Goal: Task Accomplishment & Management: Use online tool/utility

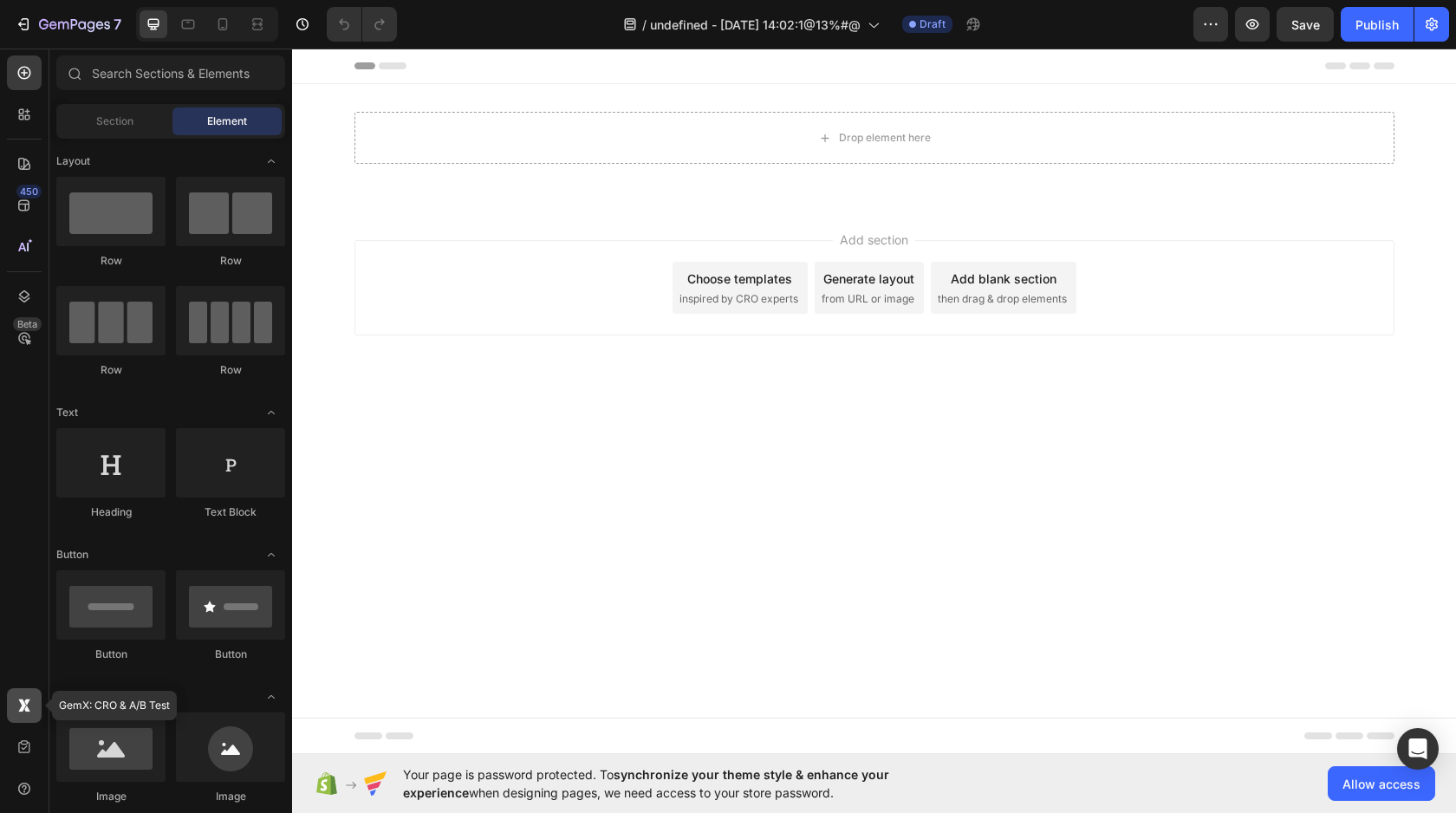
click at [21, 697] on icon at bounding box center [24, 705] width 18 height 18
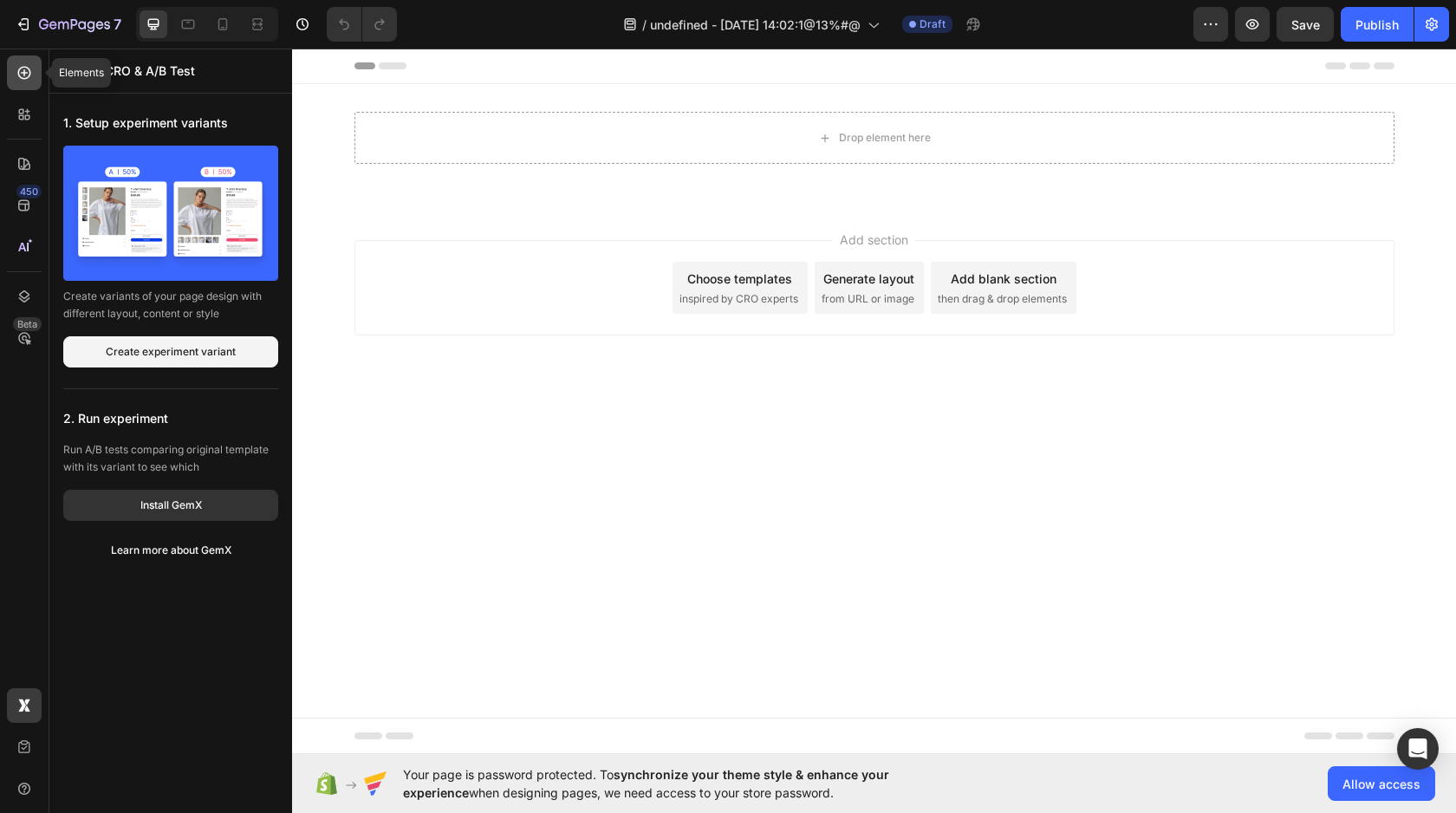
click at [17, 78] on icon at bounding box center [24, 73] width 18 height 18
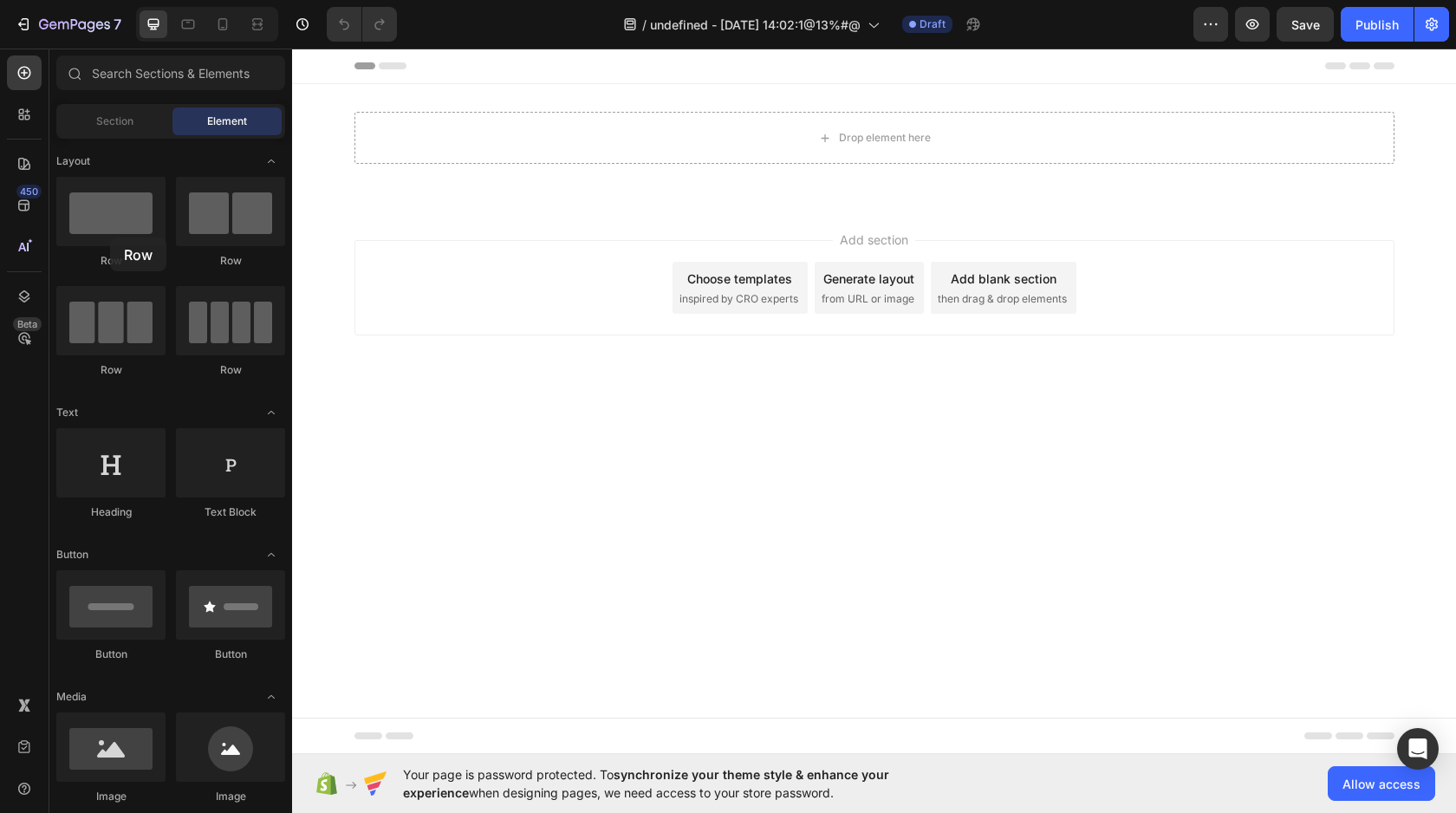
drag, startPoint x: 402, startPoint y: 286, endPoint x: 857, endPoint y: 196, distance: 463.8
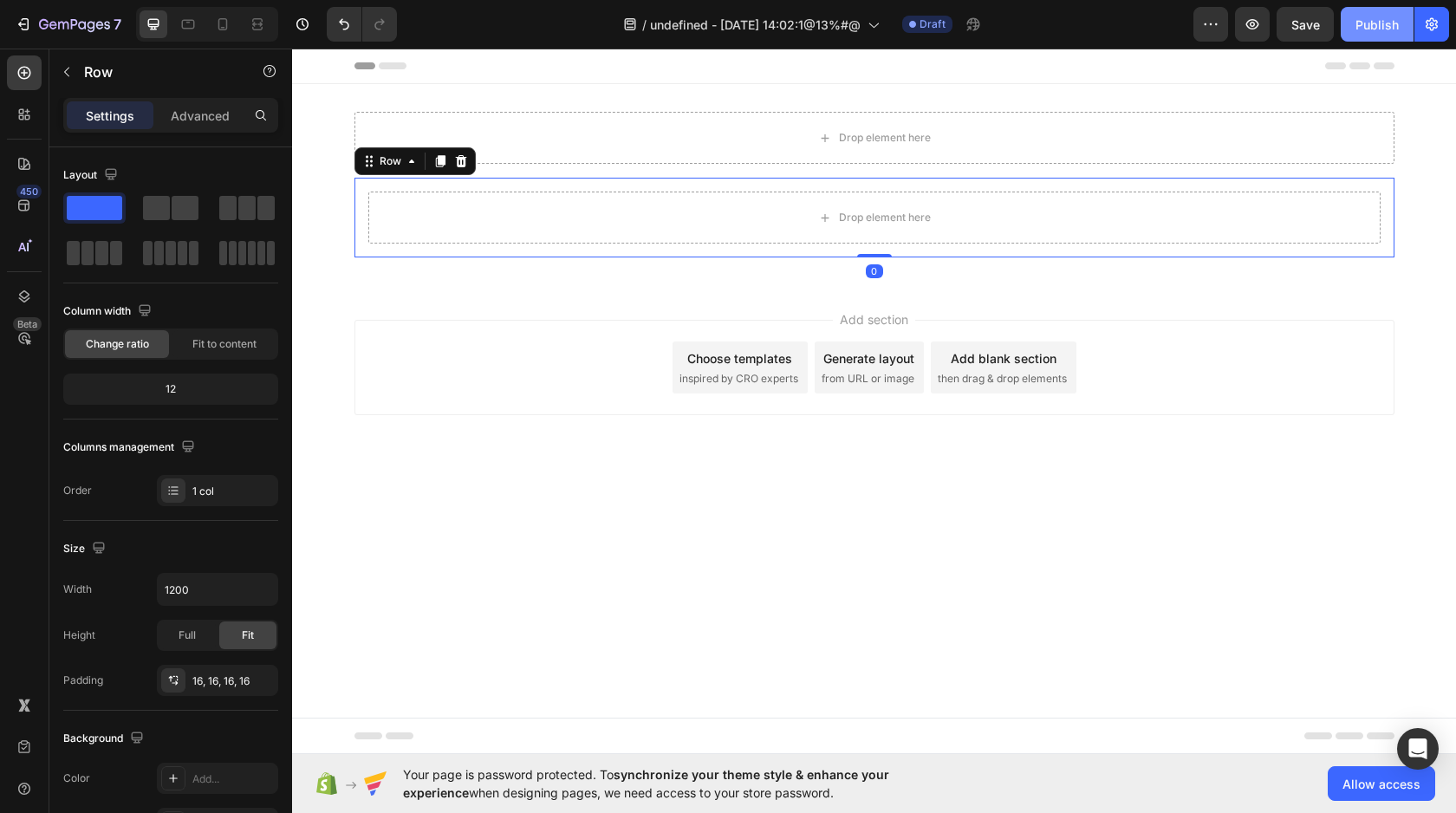
click at [1365, 36] on button "Publish" at bounding box center [1377, 23] width 73 height 35
click at [25, 710] on icon at bounding box center [27, 708] width 6 height 6
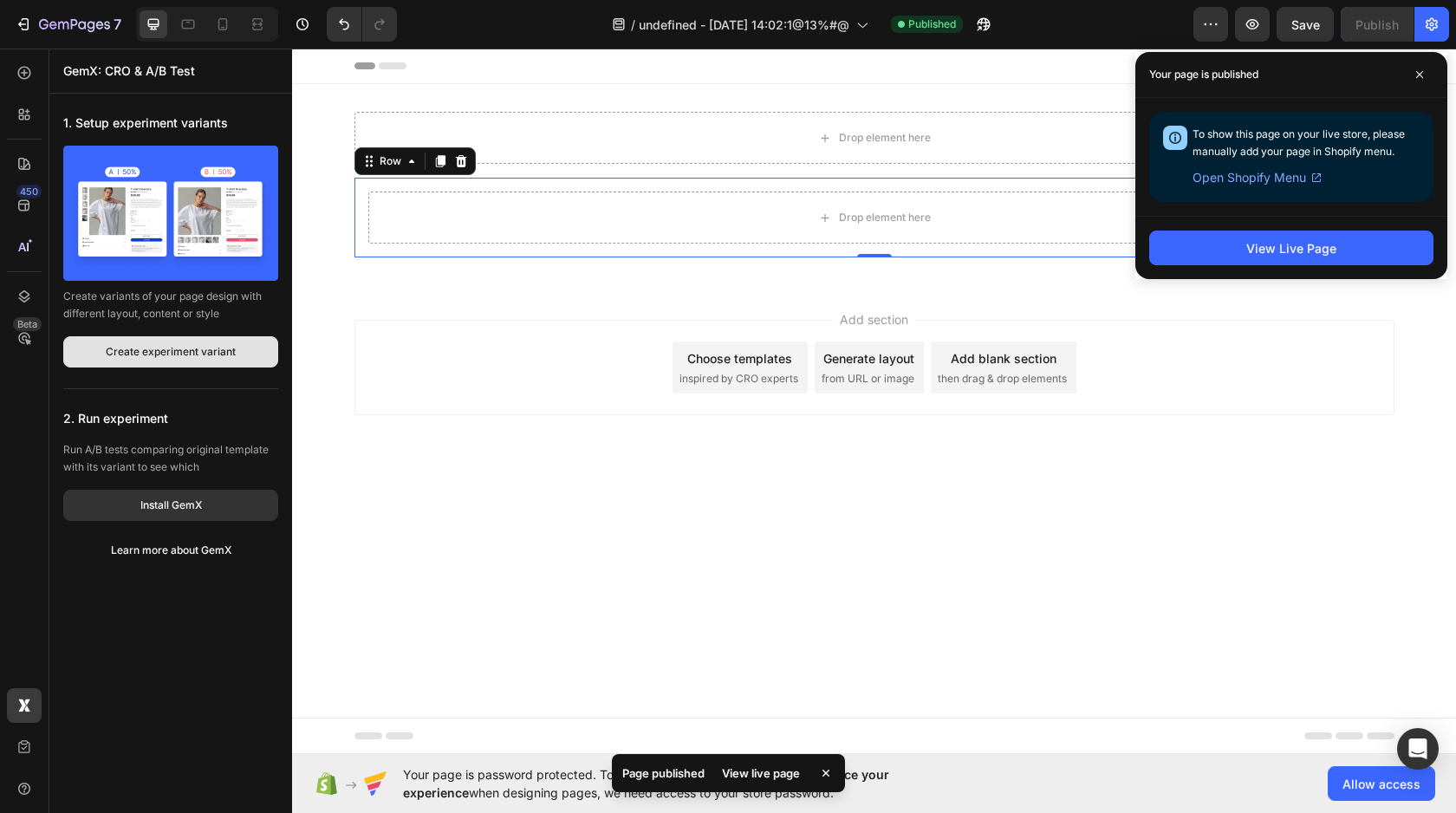
click at [135, 358] on div "Create experiment variant" at bounding box center [170, 352] width 130 height 16
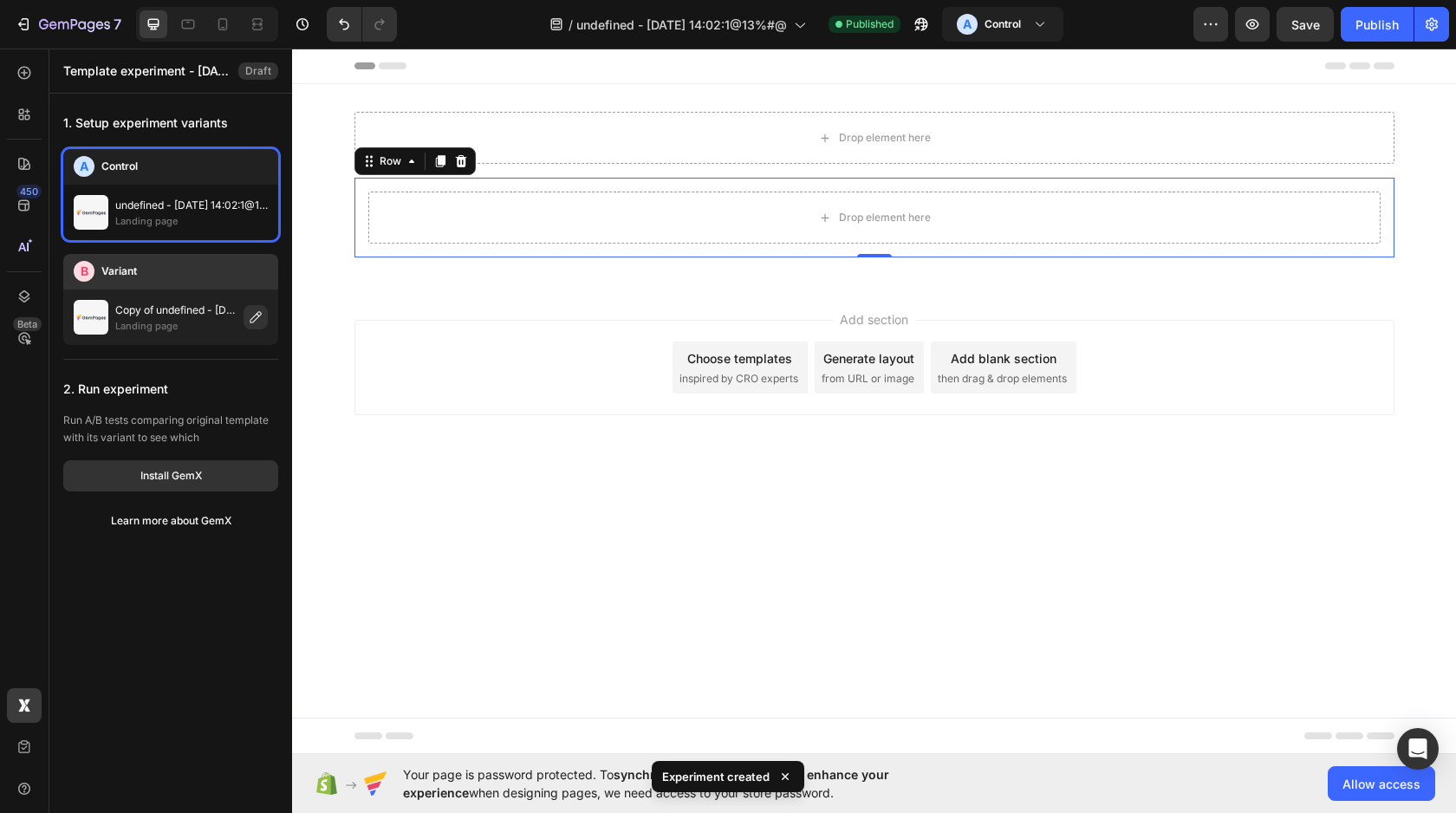
click at [185, 288] on header "B Variant" at bounding box center [171, 272] width 215 height 36
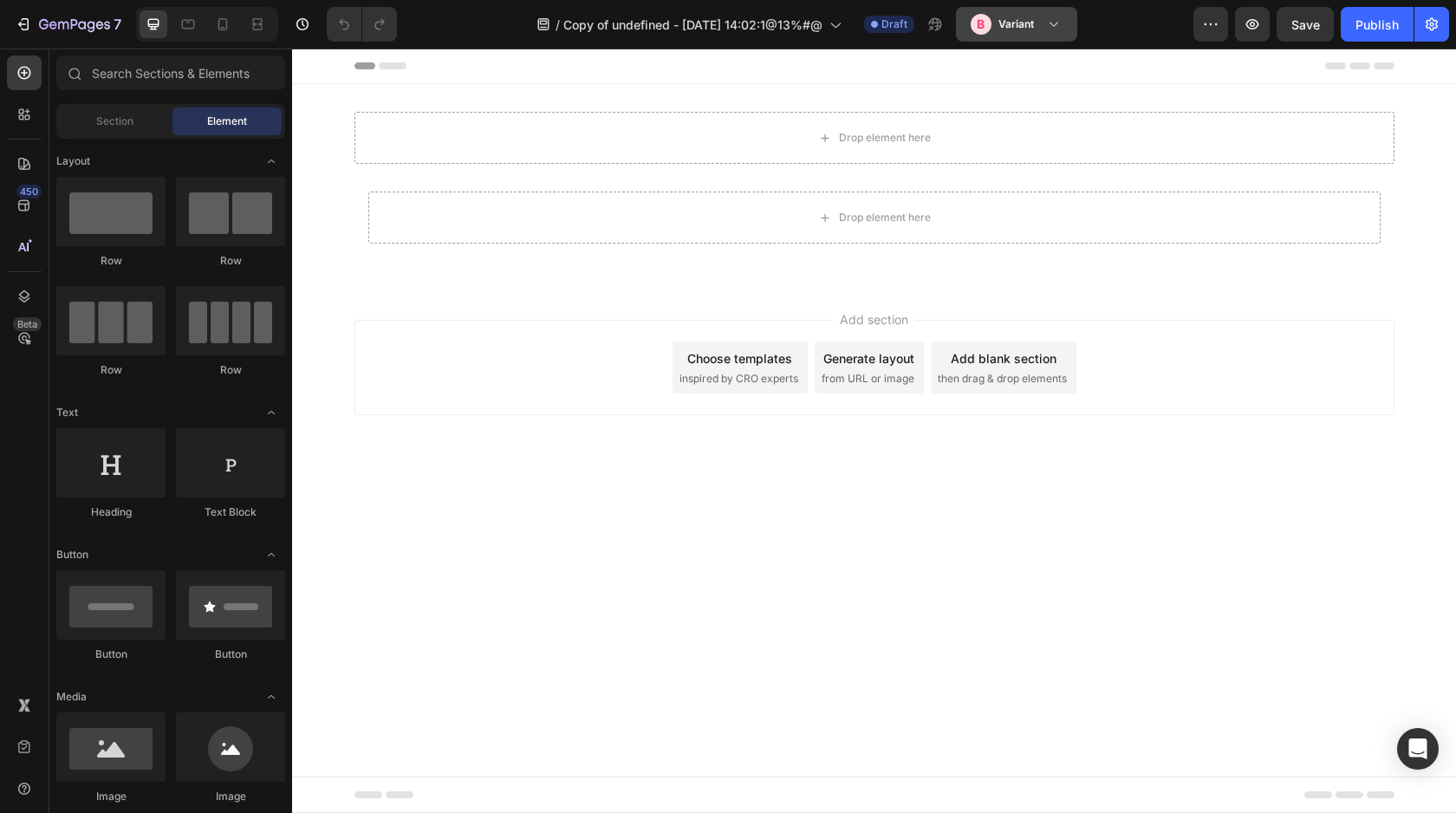
click at [986, 33] on div "B Variant" at bounding box center [1002, 24] width 64 height 21
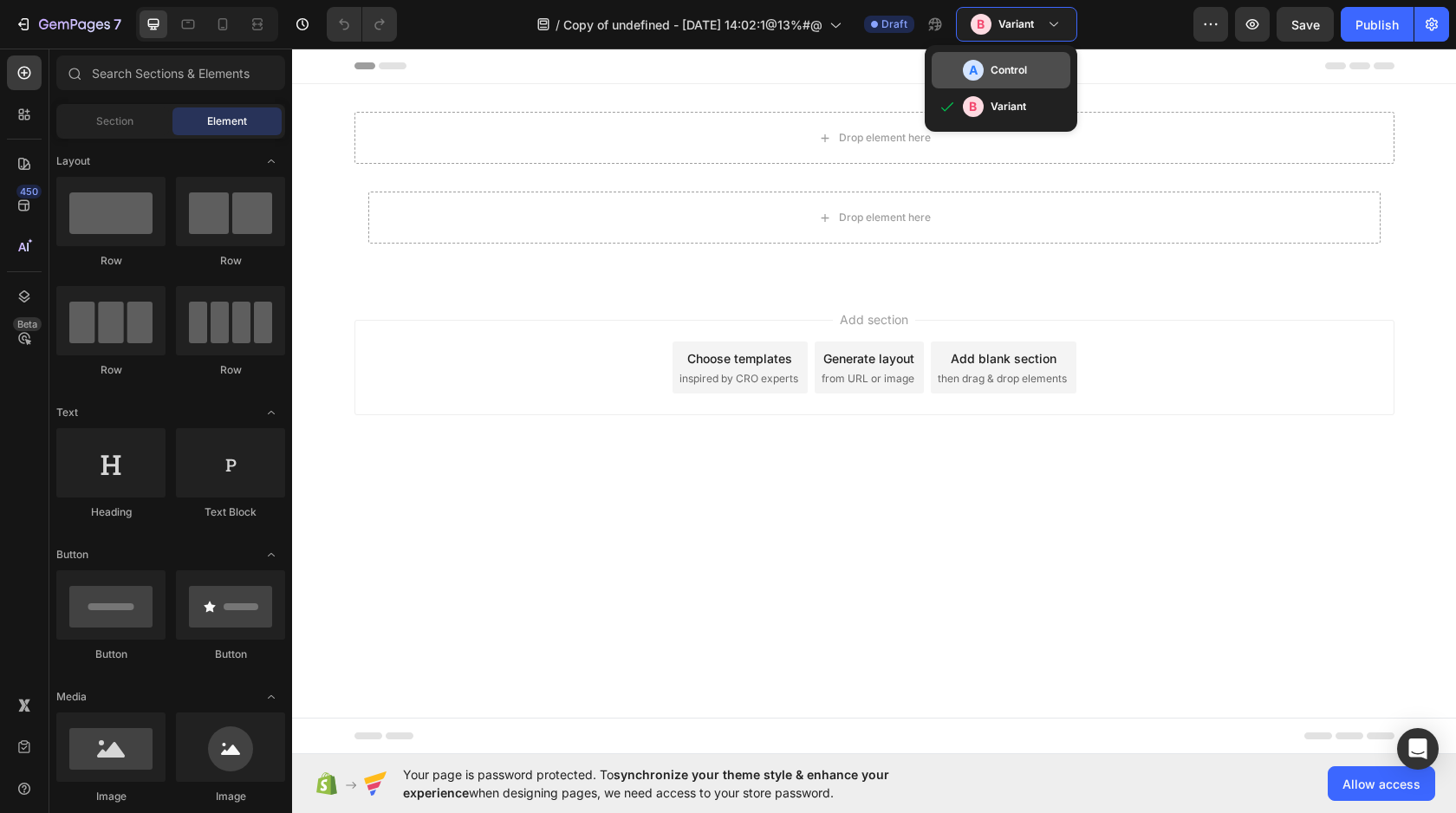
drag, startPoint x: 974, startPoint y: 79, endPoint x: 682, endPoint y: 30, distance: 296.1
click at [974, 79] on div "A" at bounding box center [973, 70] width 21 height 21
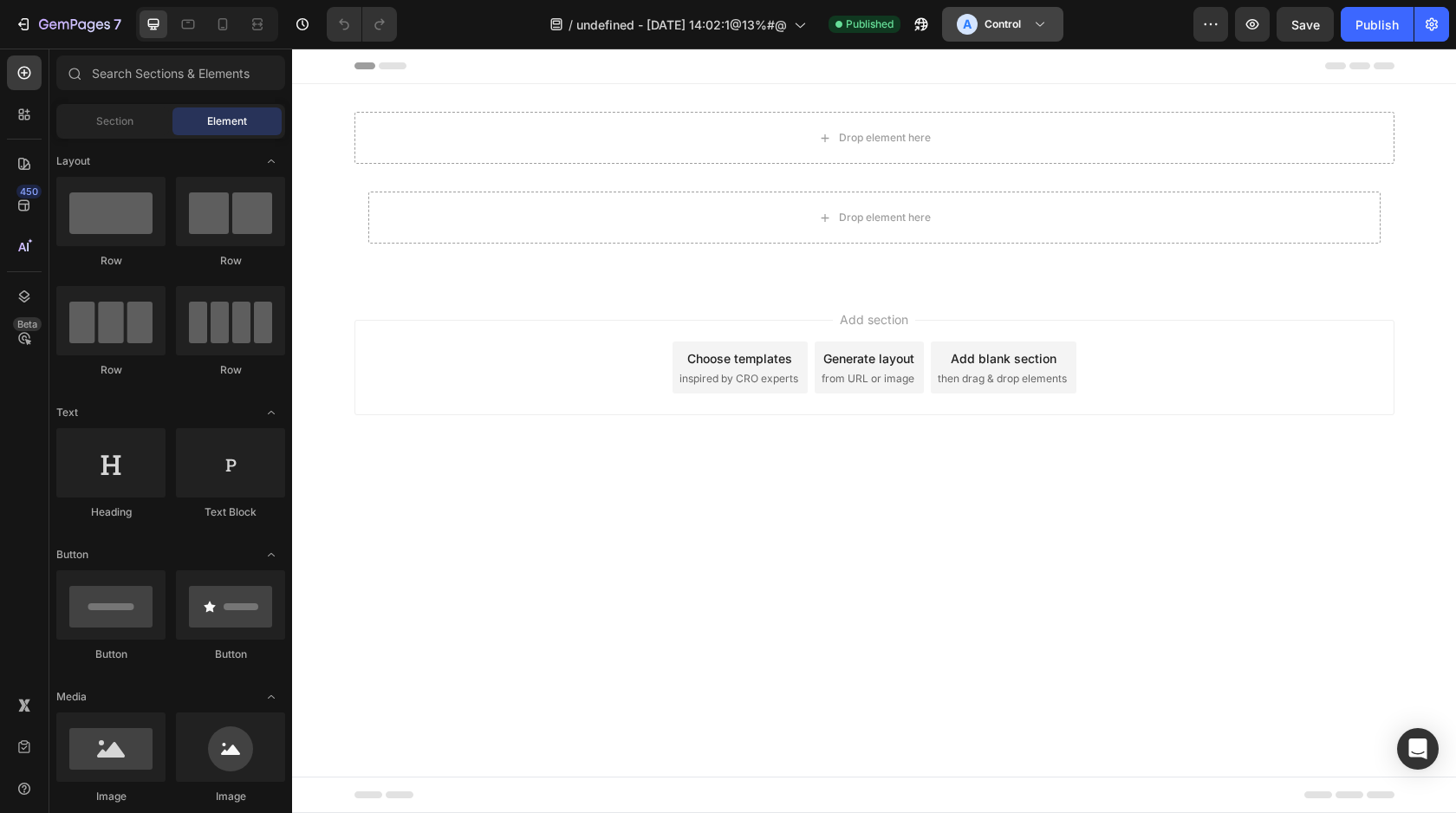
click at [993, 31] on h3 "Control" at bounding box center [1002, 24] width 36 height 18
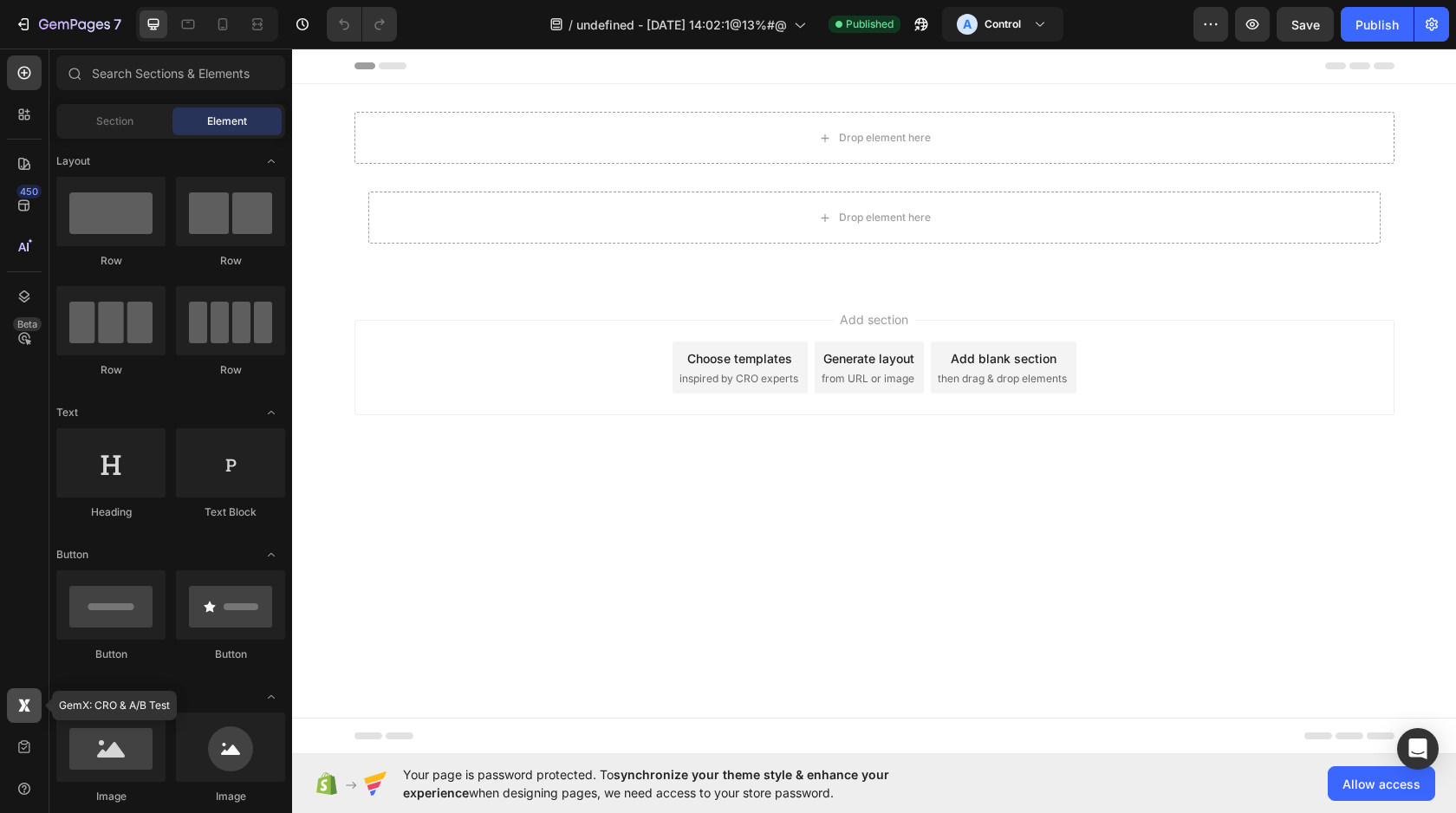
click at [18, 689] on div at bounding box center [23, 705] width 35 height 35
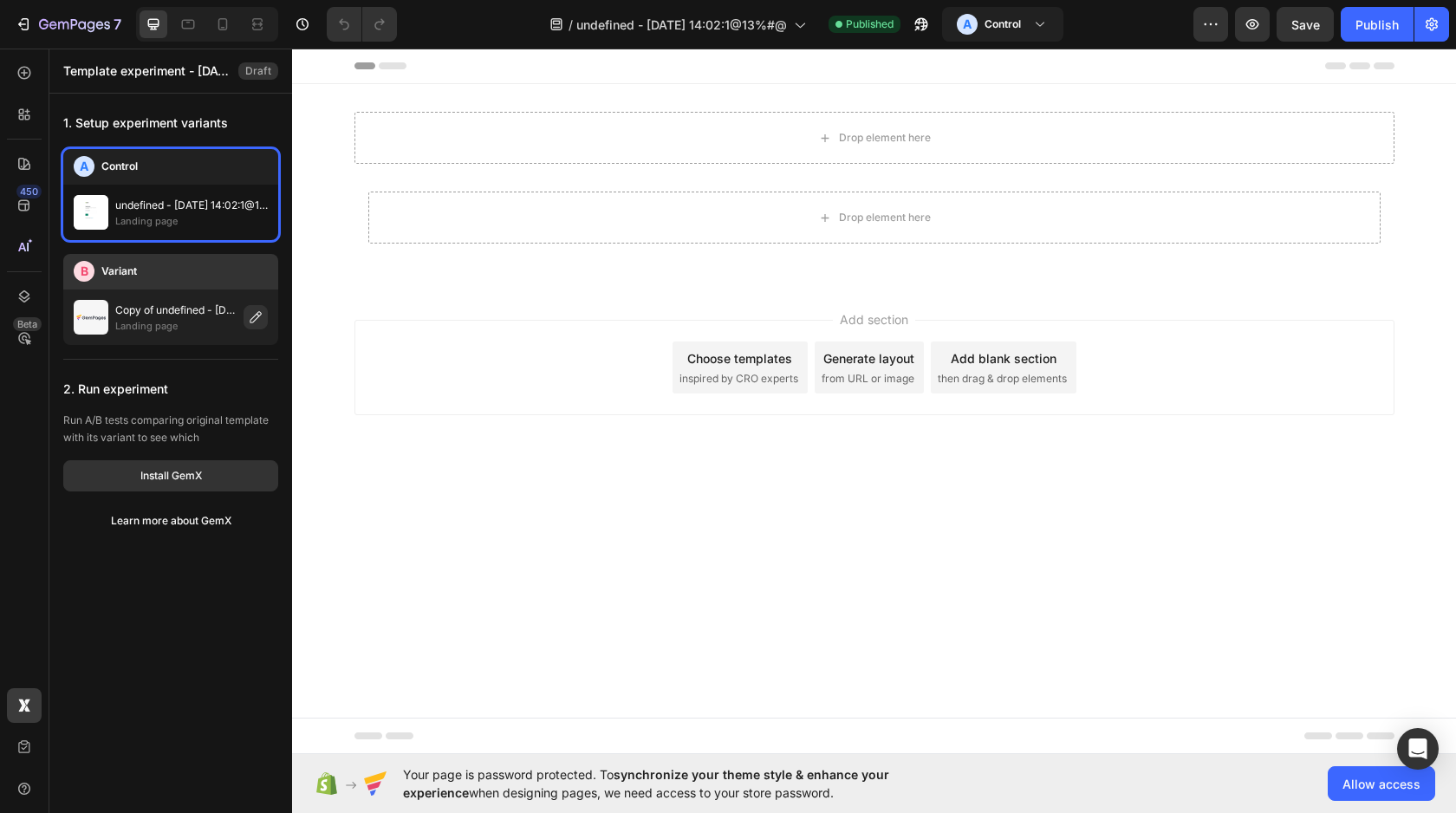
click at [242, 322] on div "Copy of undefined - Jul 28, 14:02:1@13%#@ Landing page" at bounding box center [171, 317] width 195 height 35
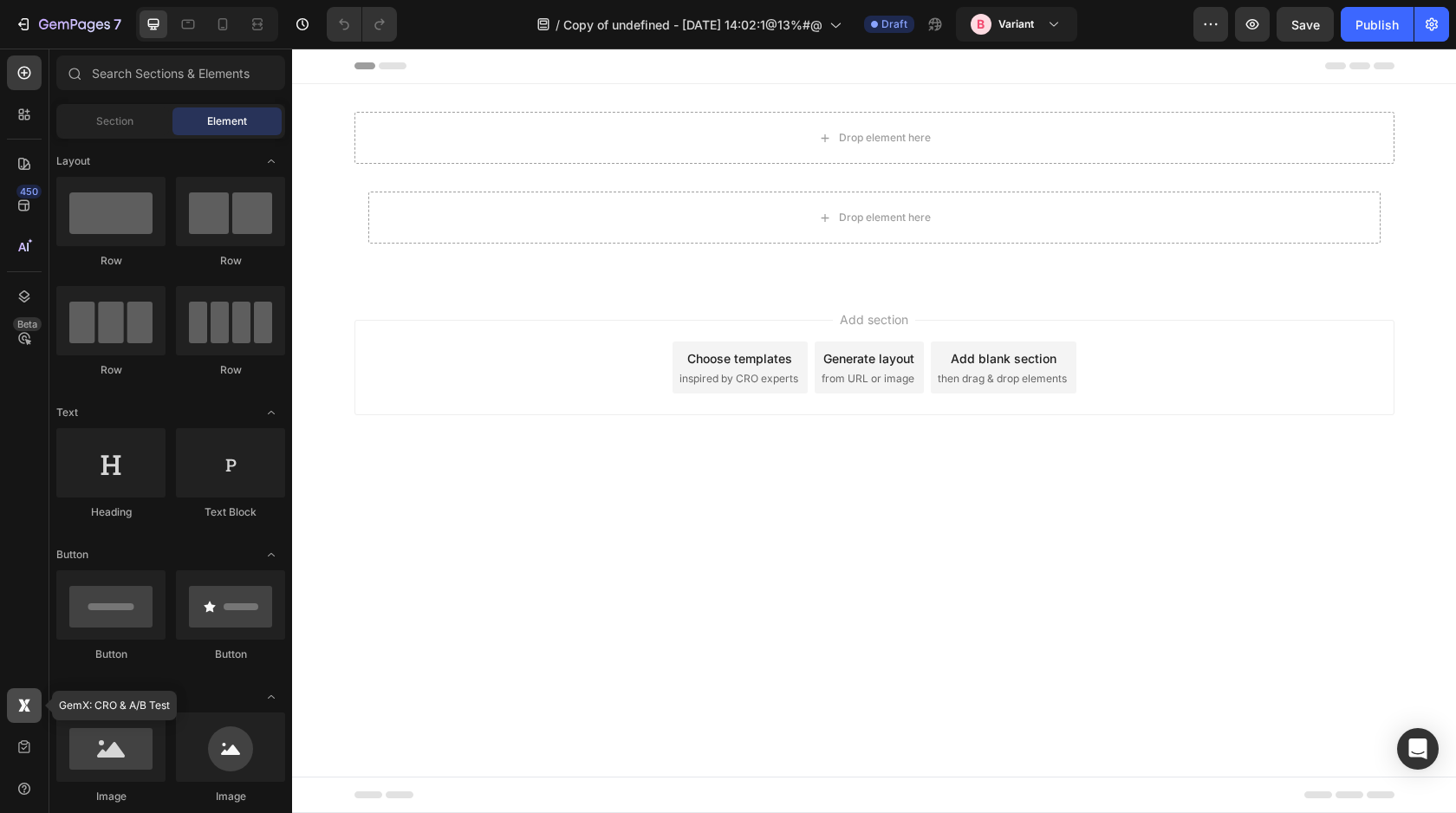
click at [17, 720] on div at bounding box center [23, 705] width 35 height 35
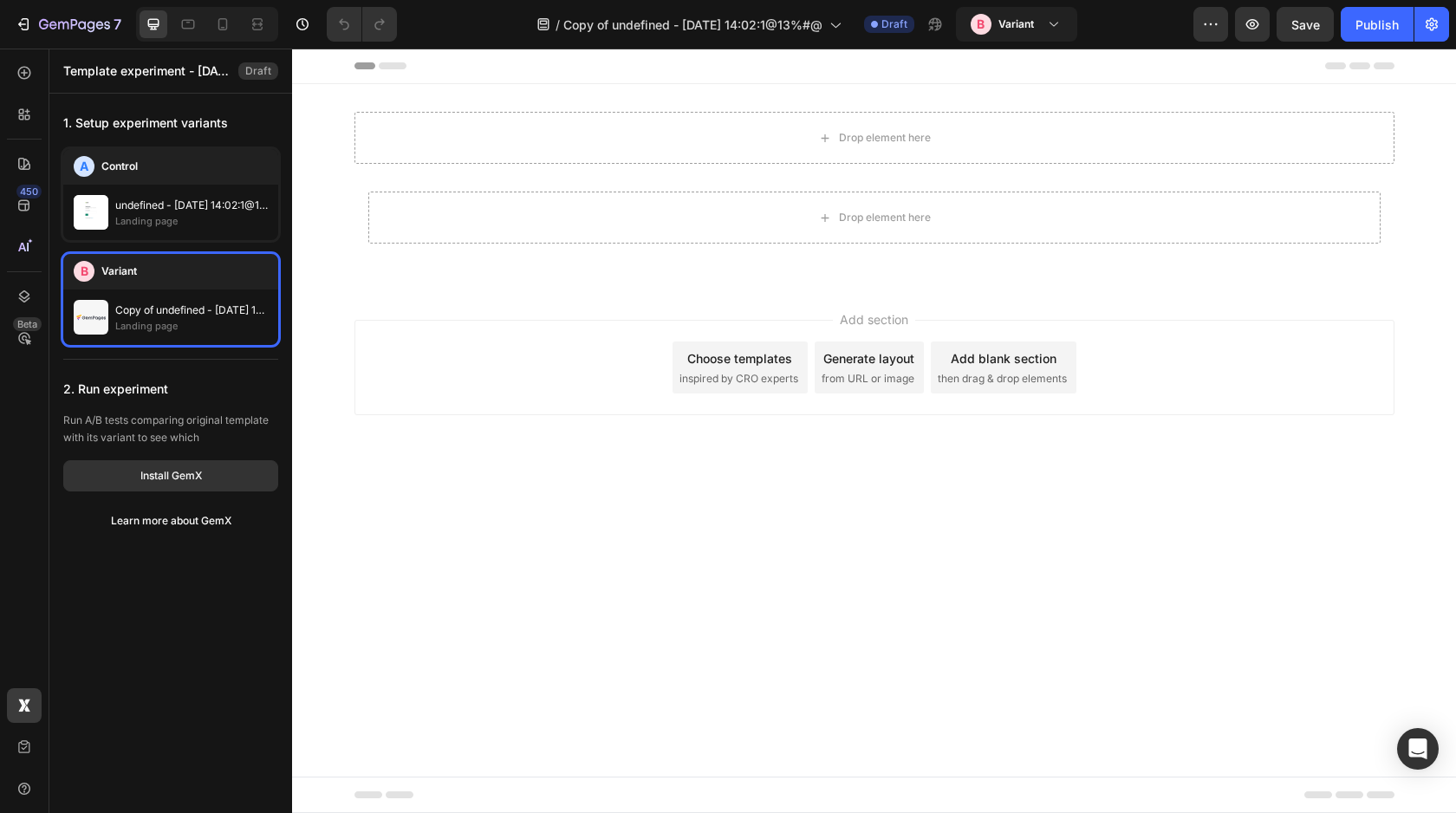
click at [228, 310] on p "Copy of undefined - [DATE] 14:02:1@13%#@" at bounding box center [191, 311] width 152 height 18
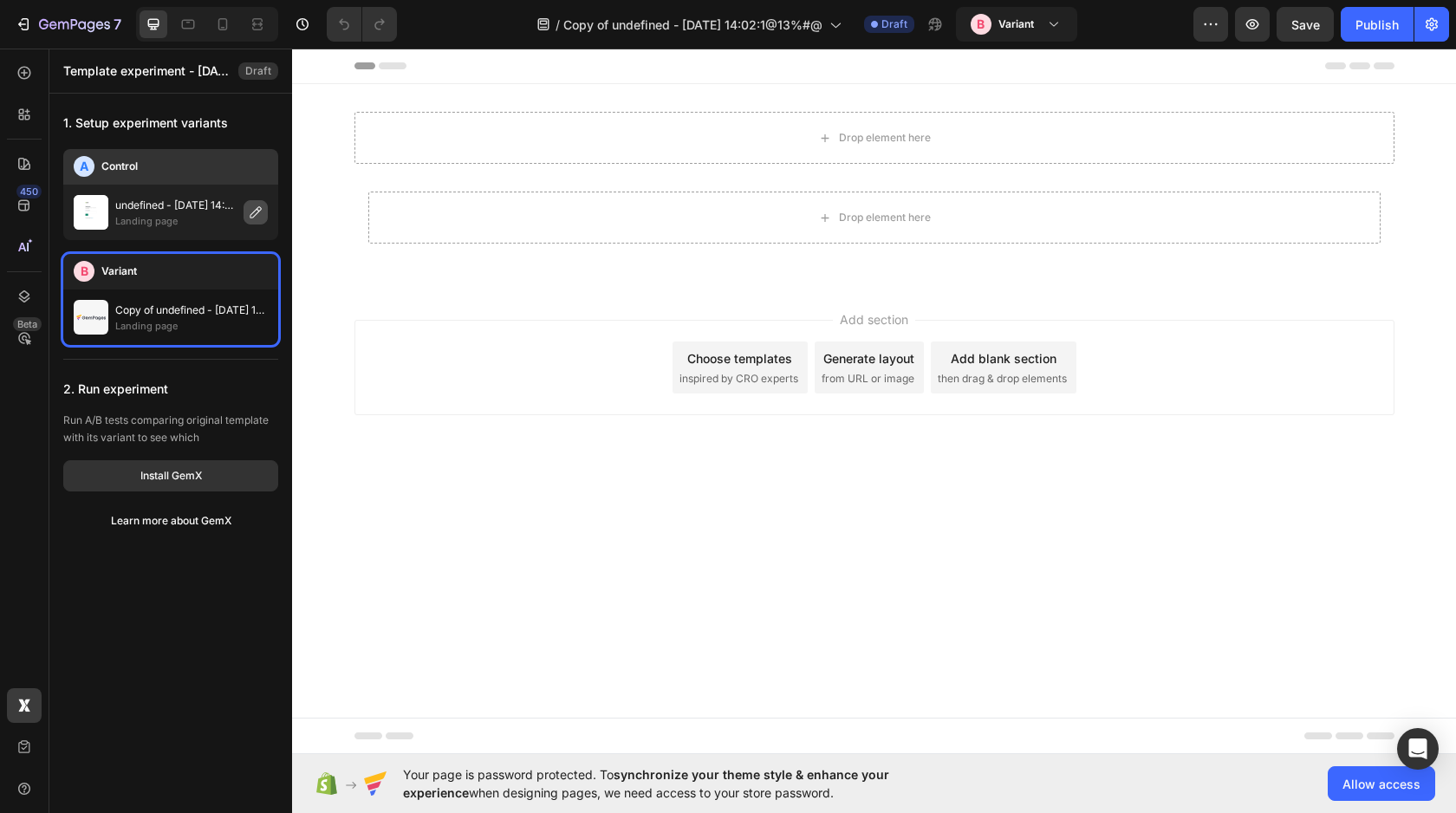
click at [252, 211] on icon "button" at bounding box center [255, 212] width 14 height 14
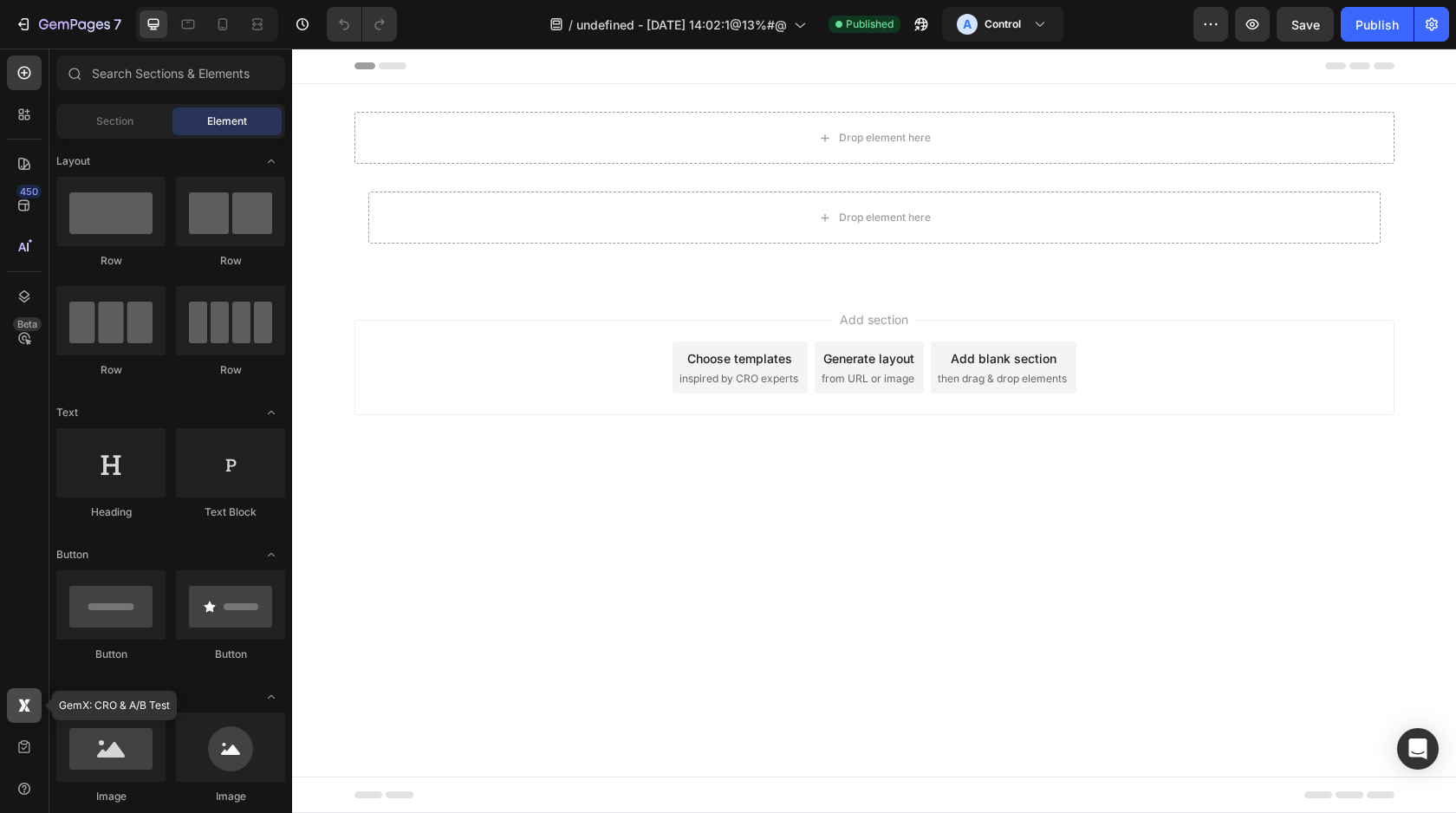
click at [34, 692] on div at bounding box center [23, 705] width 35 height 35
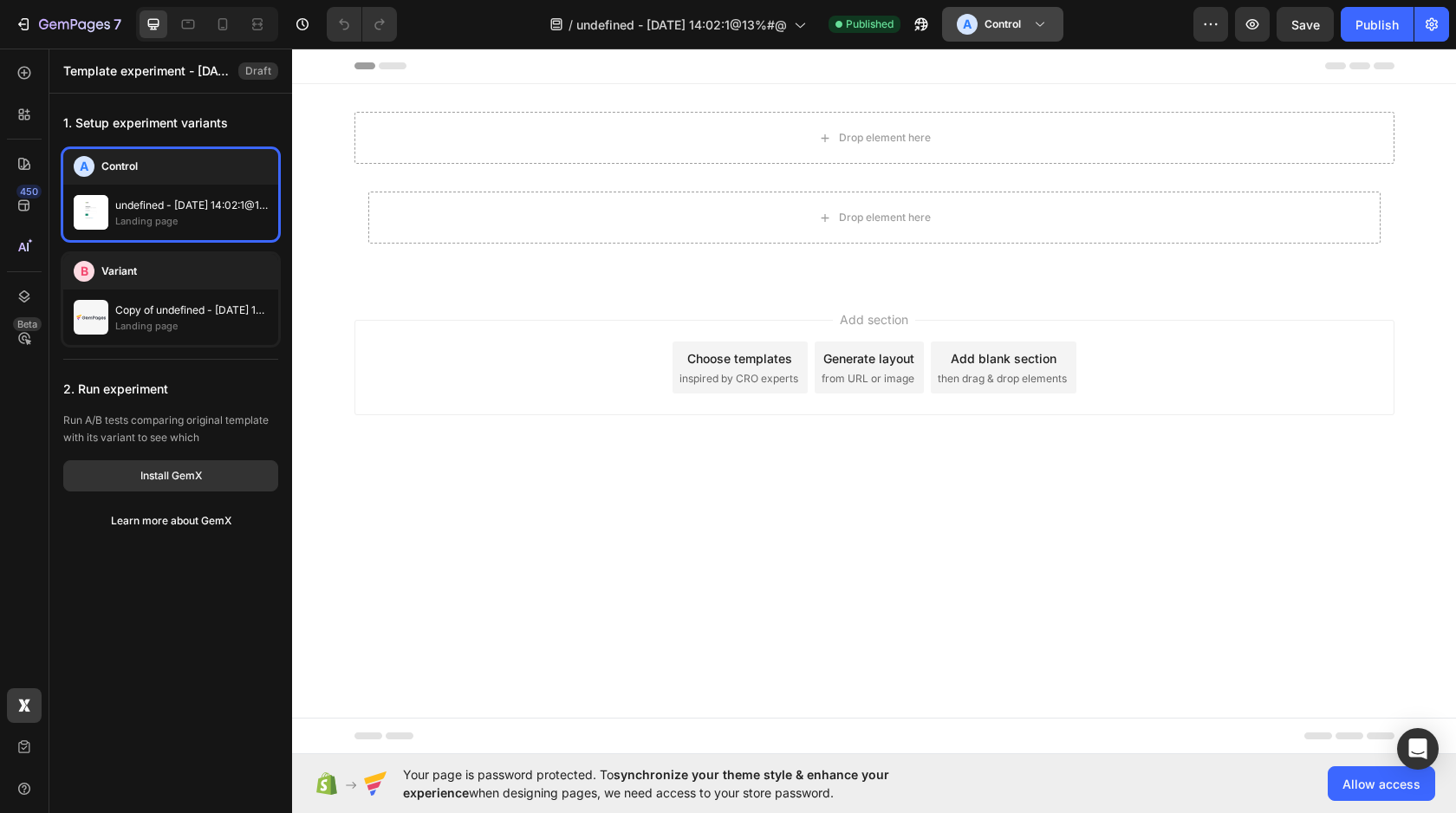
click at [1036, 11] on button "A Control" at bounding box center [1003, 23] width 122 height 35
